Goal: Task Accomplishment & Management: Manage account settings

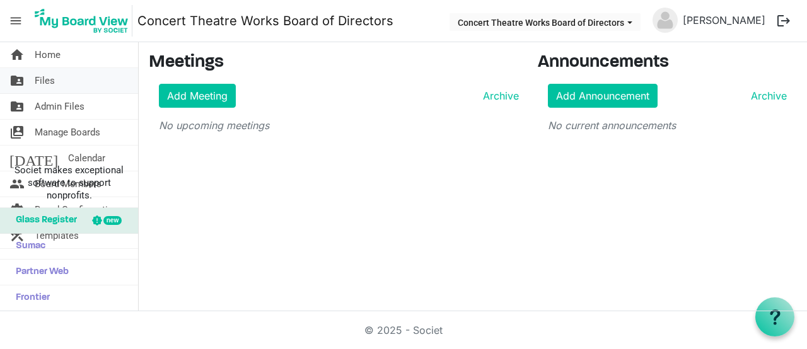
click at [43, 83] on span "Files" at bounding box center [45, 80] width 20 height 25
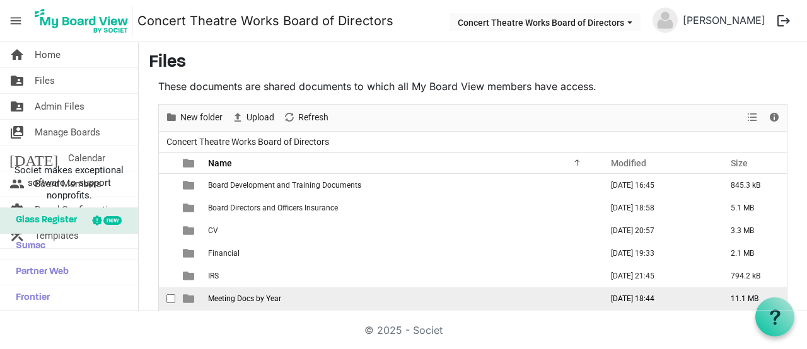
click at [209, 296] on span "Meeting Docs by Year" at bounding box center [244, 298] width 73 height 9
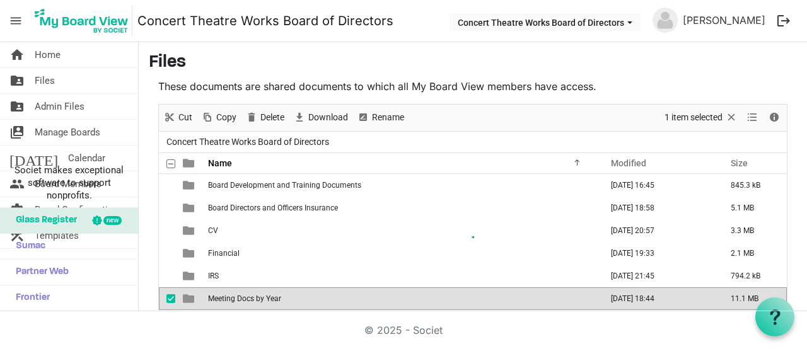
scroll to position [74, 0]
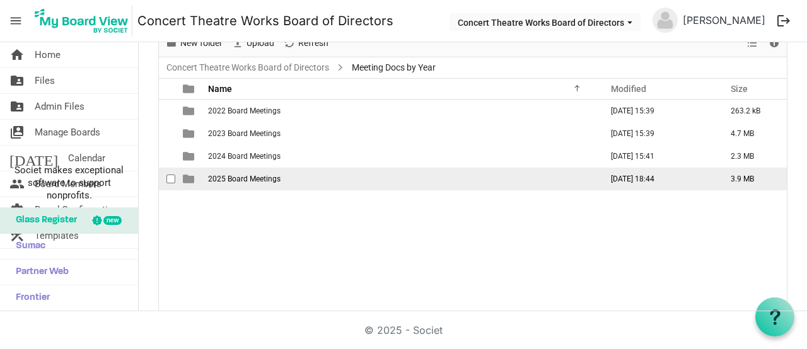
click at [238, 176] on span "2025 Board Meetings" at bounding box center [244, 179] width 72 height 9
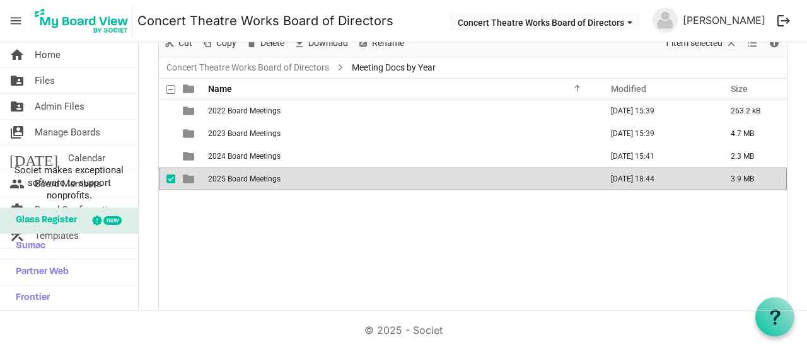
click at [238, 176] on span "2025 Board Meetings" at bounding box center [244, 179] width 72 height 9
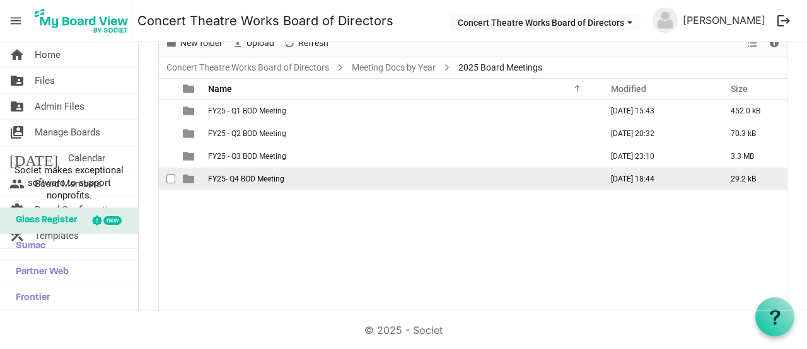
click at [251, 180] on span "FY25- Q4 BOD Meeting" at bounding box center [246, 179] width 76 height 9
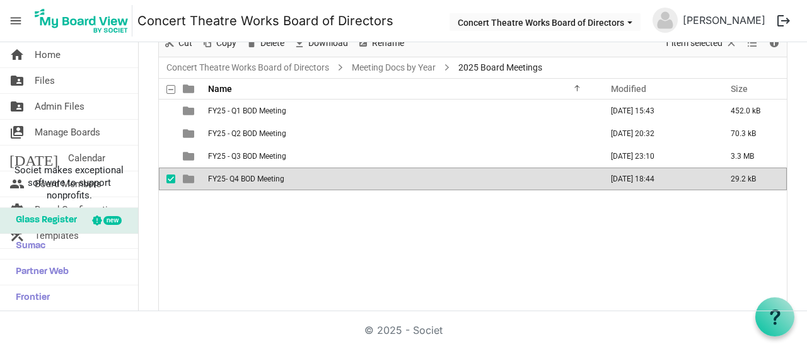
click at [251, 180] on span "FY25- Q4 BOD Meeting" at bounding box center [246, 179] width 76 height 9
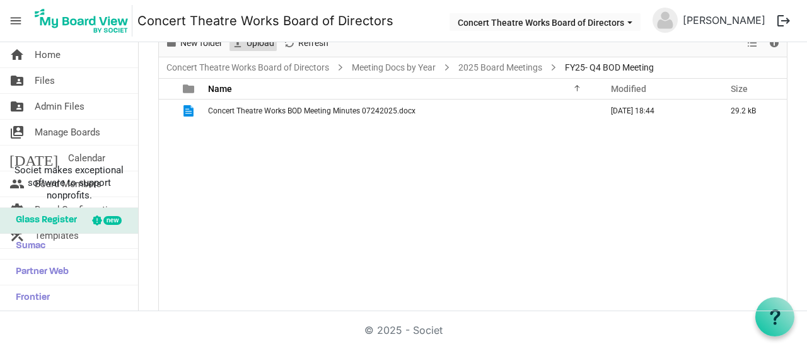
click at [262, 47] on span "Upload" at bounding box center [260, 43] width 30 height 16
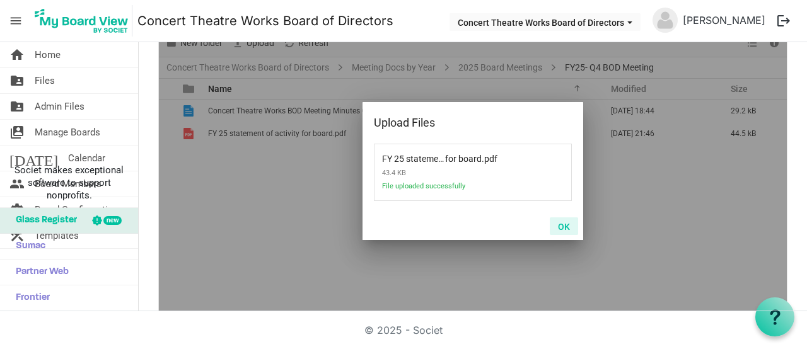
click at [559, 226] on button "OK" at bounding box center [564, 226] width 28 height 18
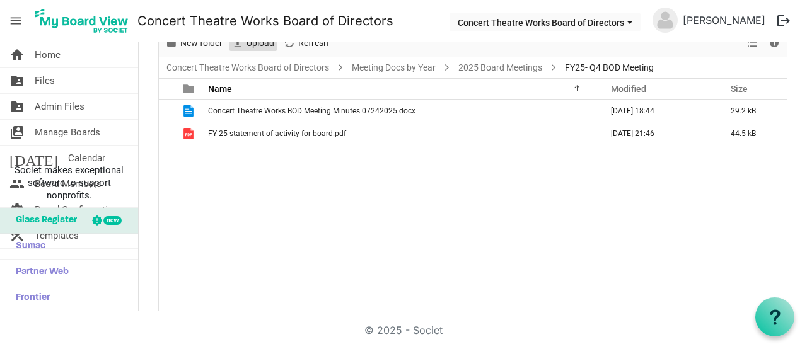
scroll to position [67, 0]
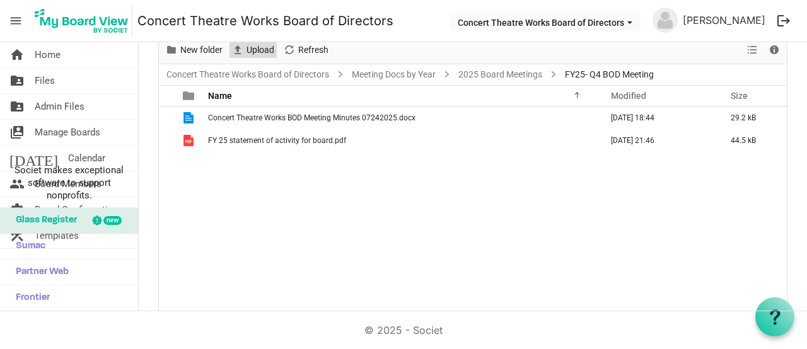
click at [255, 53] on span "Upload" at bounding box center [260, 50] width 30 height 16
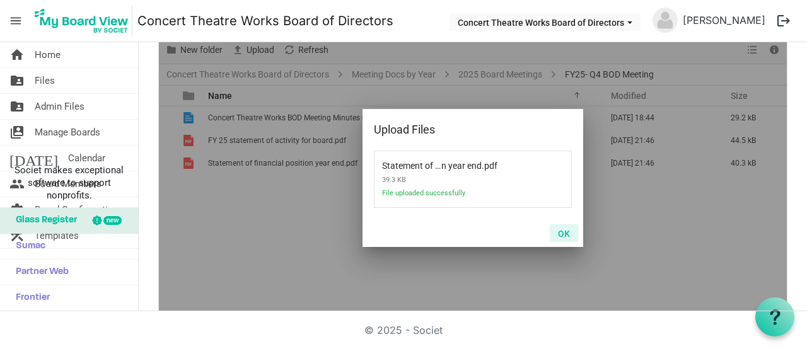
click at [560, 231] on button "OK" at bounding box center [564, 233] width 28 height 18
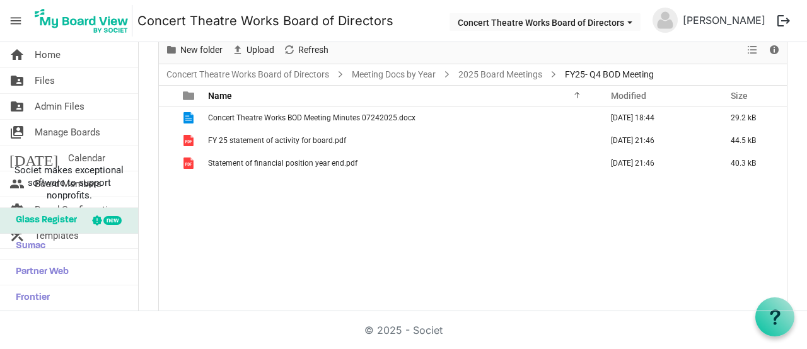
click at [282, 267] on div "Concert Theatre Works BOD Meeting Minutes 07242025.docx July 25, 2025 18:44 29.…" at bounding box center [473, 213] width 628 height 213
click at [306, 73] on link "Concert Theatre Works Board of Directors" at bounding box center [248, 75] width 168 height 16
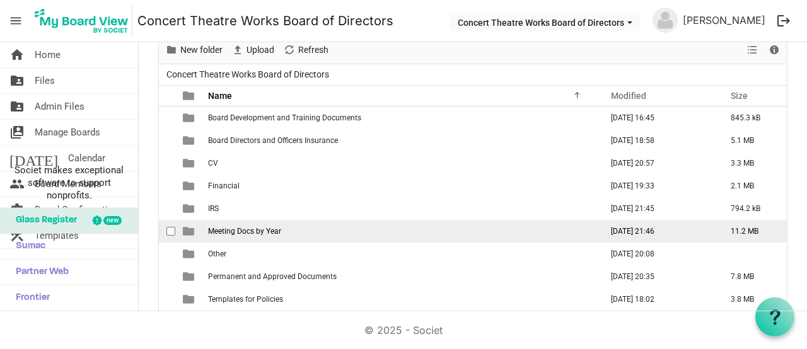
click at [227, 231] on span "Meeting Docs by Year" at bounding box center [244, 231] width 73 height 9
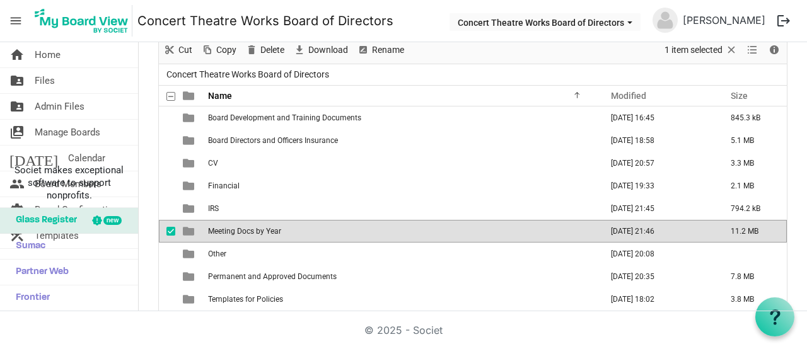
click at [227, 231] on span "Meeting Docs by Year" at bounding box center [244, 231] width 73 height 9
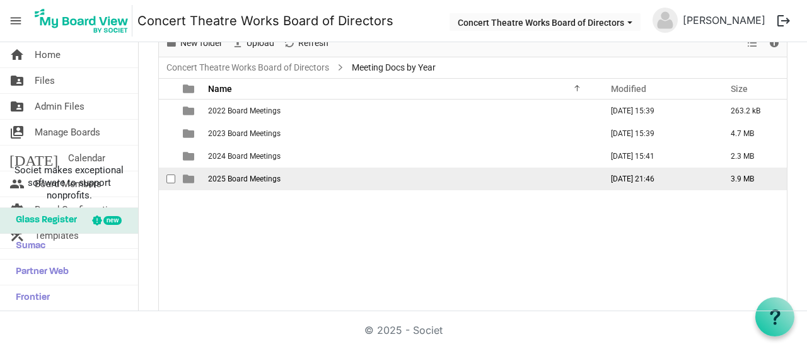
click at [236, 178] on span "2025 Board Meetings" at bounding box center [244, 179] width 72 height 9
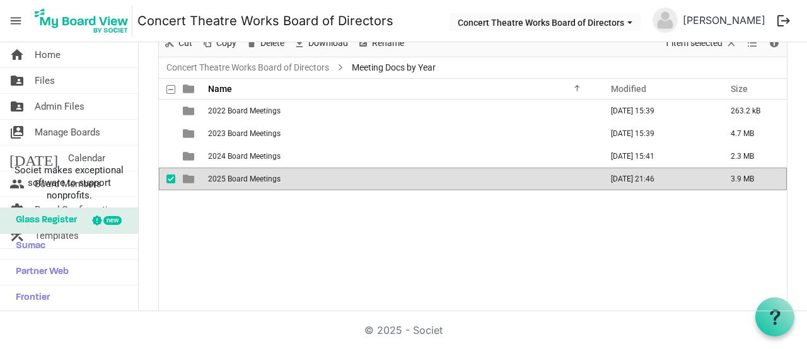
click at [236, 178] on span "2025 Board Meetings" at bounding box center [244, 179] width 72 height 9
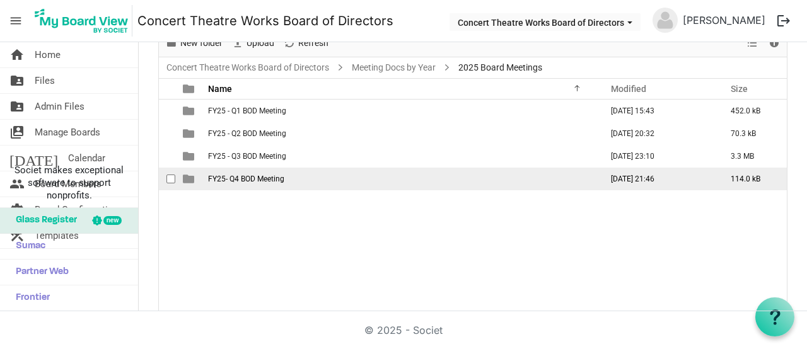
click at [236, 185] on td "FY25- Q4 BOD Meeting" at bounding box center [400, 179] width 393 height 23
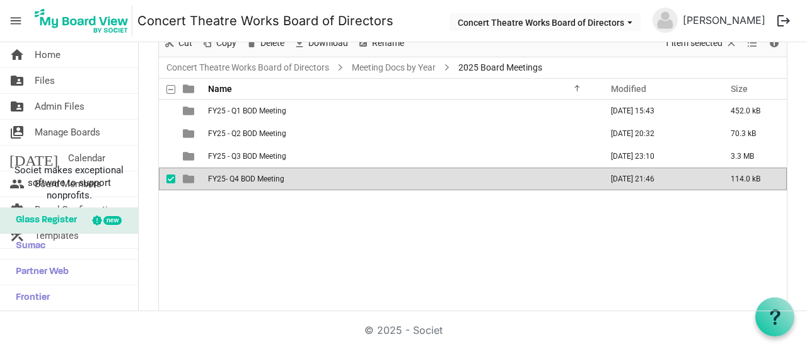
click at [236, 185] on td "FY25- Q4 BOD Meeting" at bounding box center [400, 179] width 393 height 23
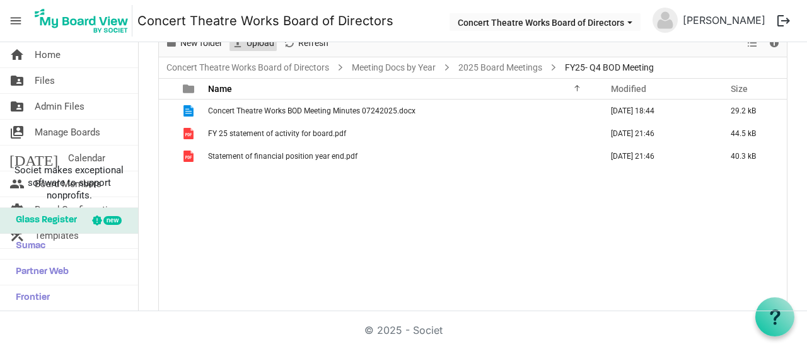
click at [265, 47] on span "Upload" at bounding box center [260, 43] width 30 height 16
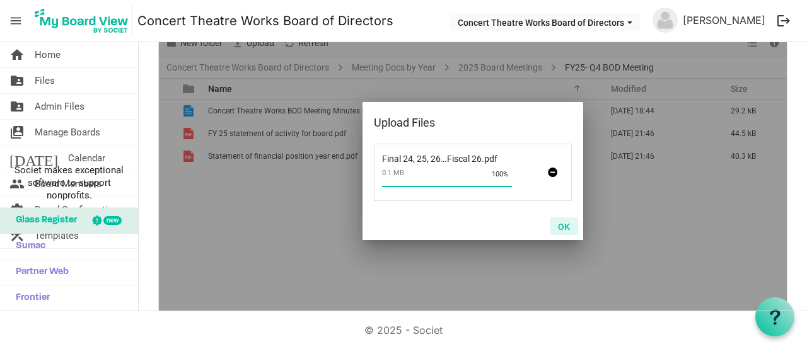
click at [554, 228] on button "OK" at bounding box center [564, 226] width 28 height 18
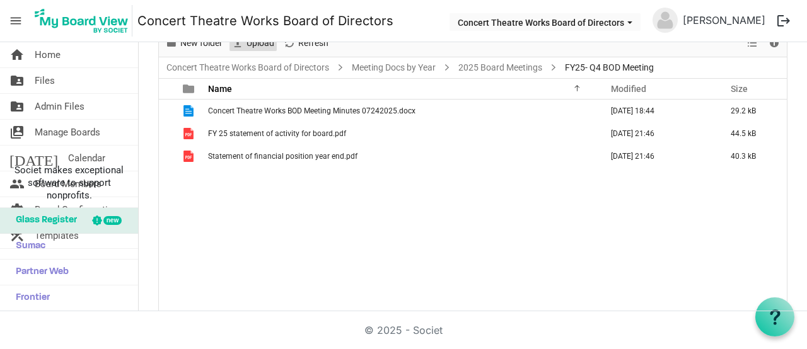
scroll to position [67, 0]
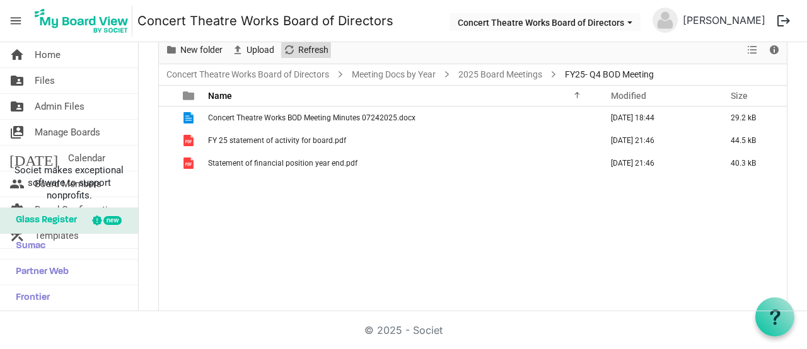
click at [299, 50] on span "Refresh" at bounding box center [313, 50] width 33 height 16
click at [296, 47] on span "Refresh" at bounding box center [289, 50] width 15 height 16
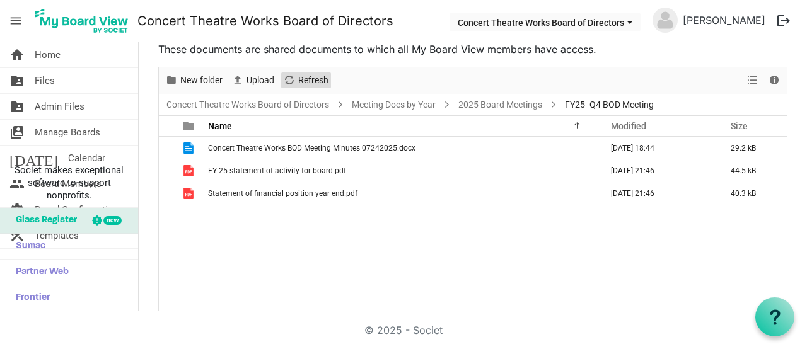
scroll to position [40, 0]
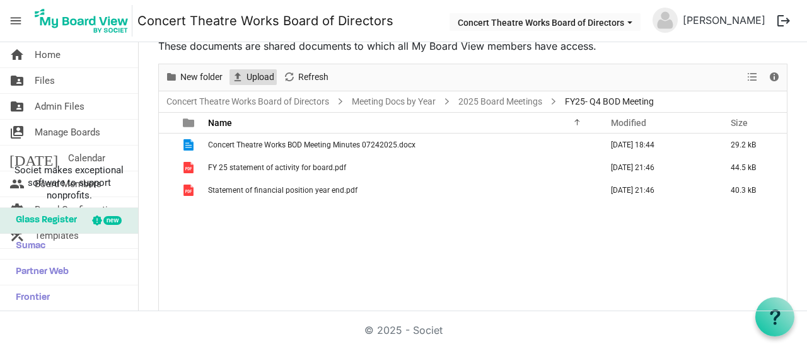
click at [252, 77] on span "Upload" at bounding box center [260, 77] width 30 height 16
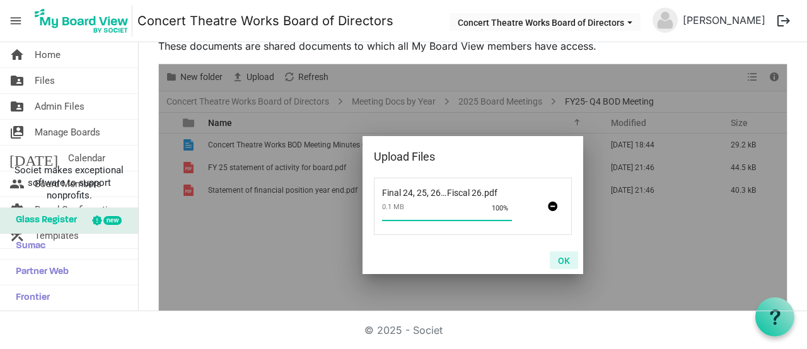
click at [559, 260] on button "OK" at bounding box center [564, 261] width 28 height 18
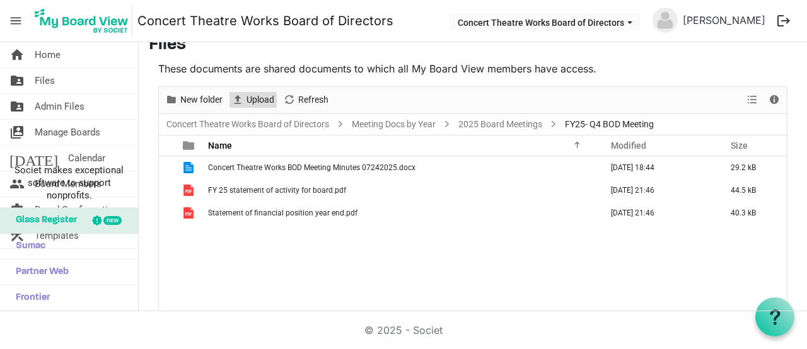
scroll to position [0, 0]
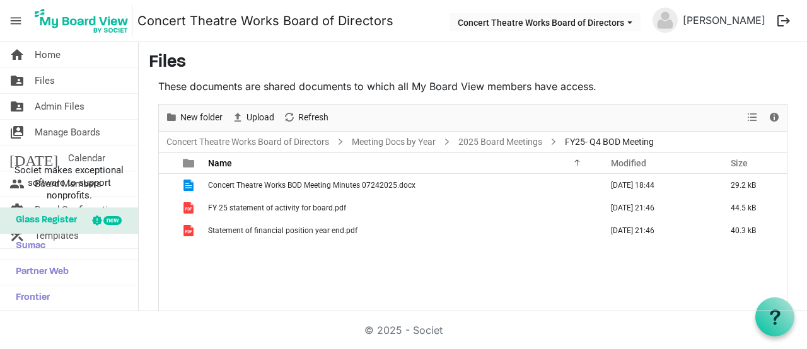
click at [369, 261] on div "Concert Theatre Works BOD Meeting Minutes 07242025.docx July 25, 2025 18:44 29.…" at bounding box center [473, 280] width 628 height 213
click at [500, 140] on link "2025 Board Meetings" at bounding box center [500, 142] width 89 height 16
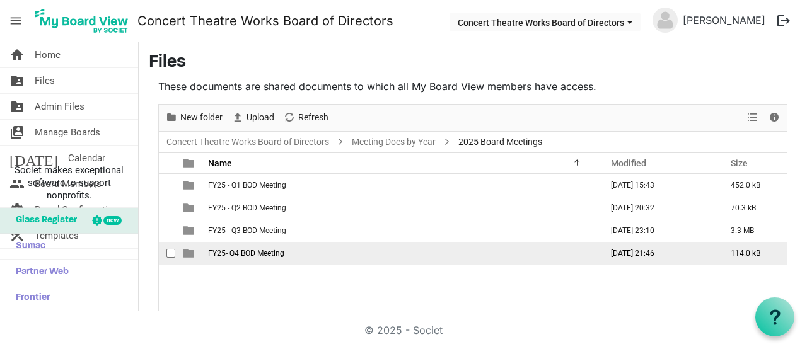
click at [240, 251] on span "FY25- Q4 BOD Meeting" at bounding box center [246, 253] width 76 height 9
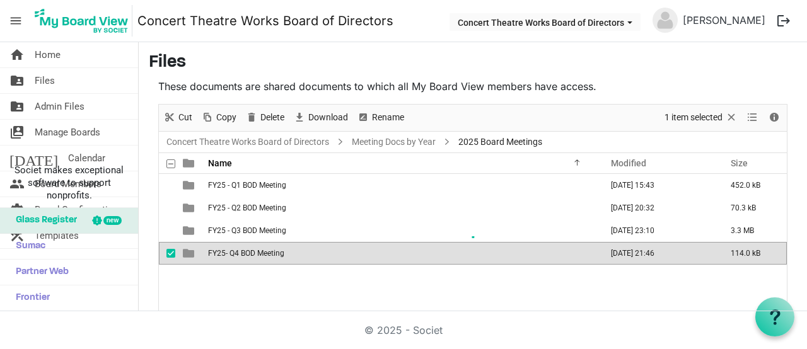
scroll to position [74, 0]
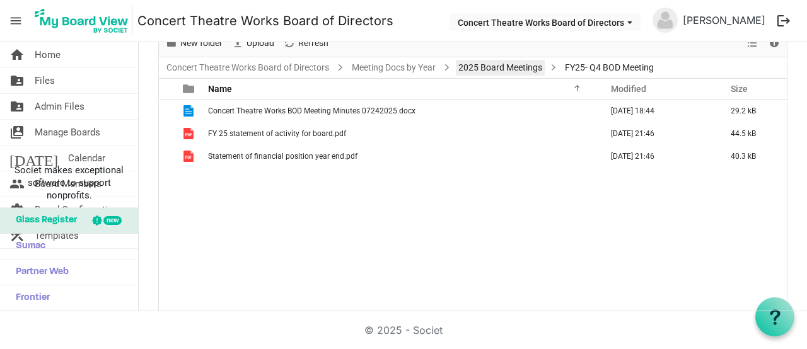
click at [487, 71] on link "2025 Board Meetings" at bounding box center [500, 68] width 89 height 16
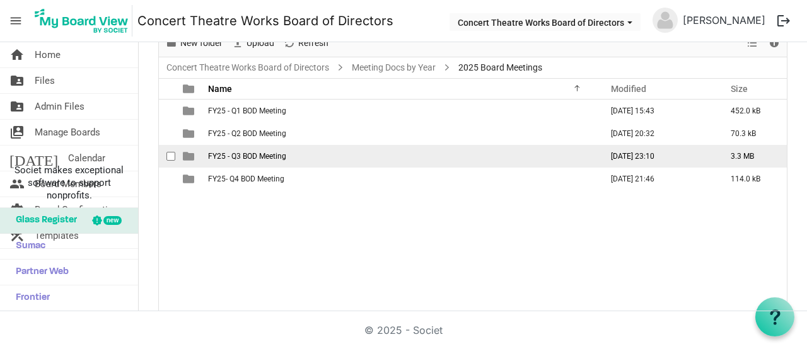
click at [270, 158] on span "FY25 - Q3 BOD Meeting" at bounding box center [247, 156] width 78 height 9
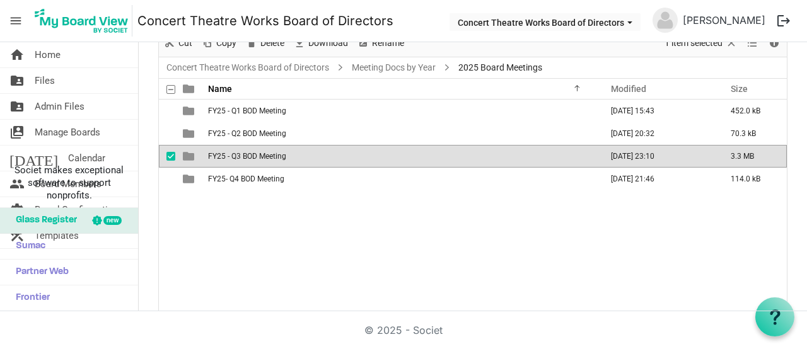
click at [270, 158] on span "FY25 - Q3 BOD Meeting" at bounding box center [247, 156] width 78 height 9
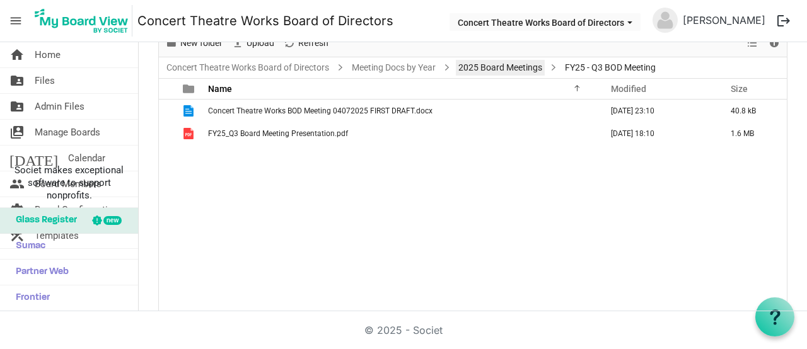
click at [527, 66] on link "2025 Board Meetings" at bounding box center [500, 68] width 89 height 16
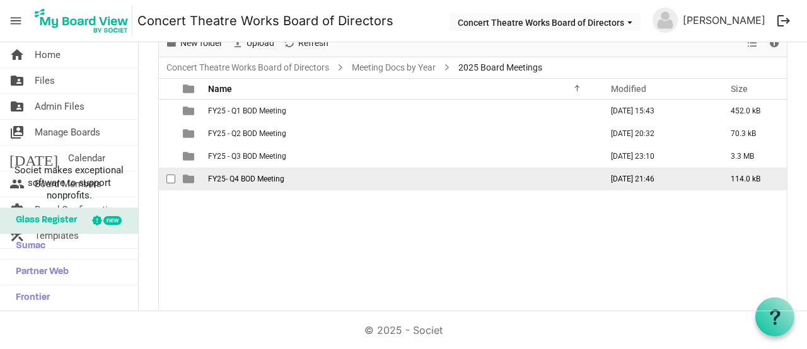
click at [245, 179] on span "FY25- Q4 BOD Meeting" at bounding box center [246, 179] width 76 height 9
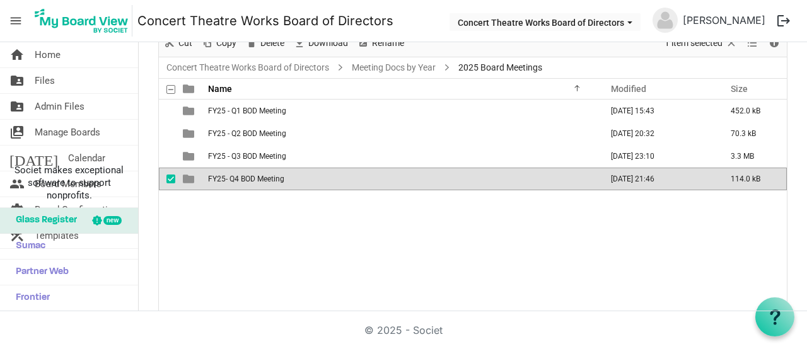
click at [245, 179] on span "FY25- Q4 BOD Meeting" at bounding box center [246, 179] width 76 height 9
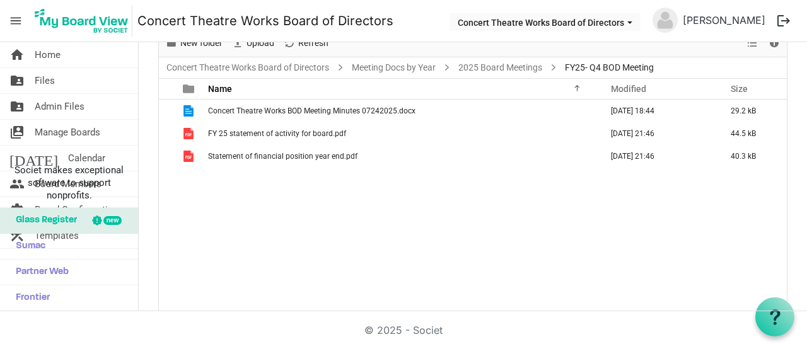
click at [246, 212] on div "Concert Theatre Works BOD Meeting Minutes 07242025.docx July 25, 2025 18:44 29.…" at bounding box center [473, 206] width 628 height 213
click at [246, 241] on div "Concert Theatre Works BOD Meeting Minutes 07242025.docx July 25, 2025 18:44 29.…" at bounding box center [473, 206] width 628 height 213
click at [262, 48] on span "Upload" at bounding box center [260, 43] width 30 height 16
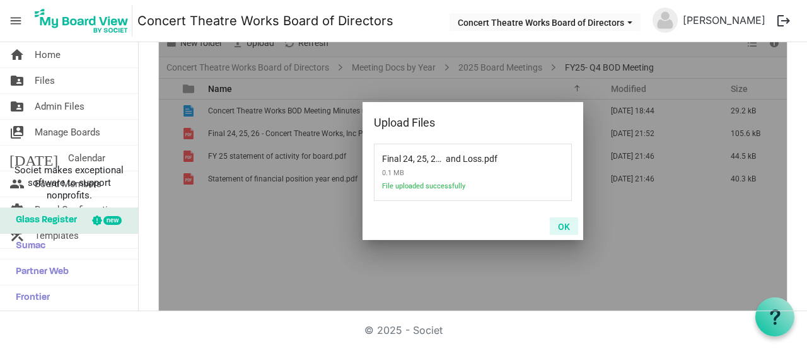
click at [557, 224] on button "OK" at bounding box center [564, 226] width 28 height 18
